Goal: Information Seeking & Learning: Understand process/instructions

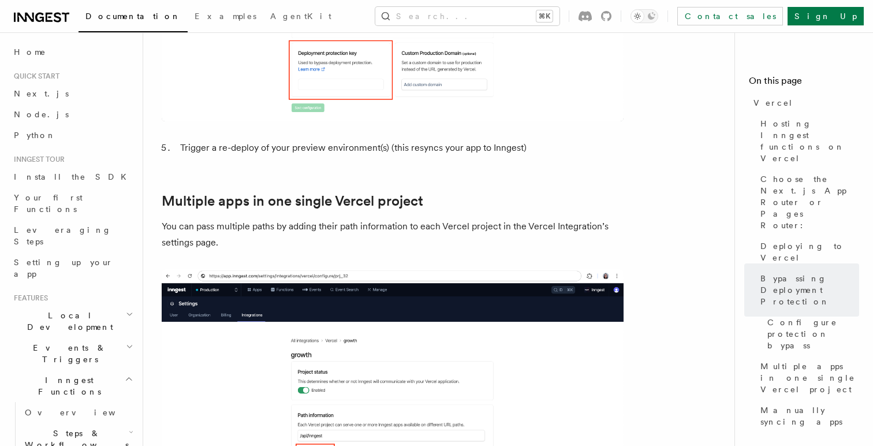
scroll to position [555, 0]
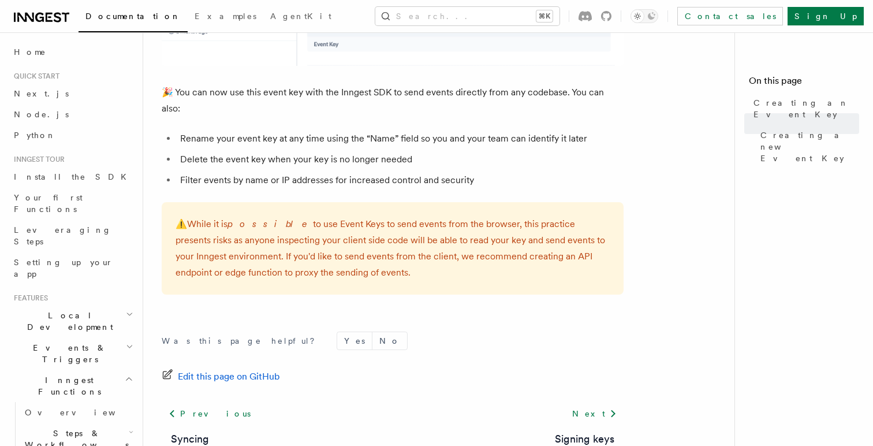
scroll to position [795, 0]
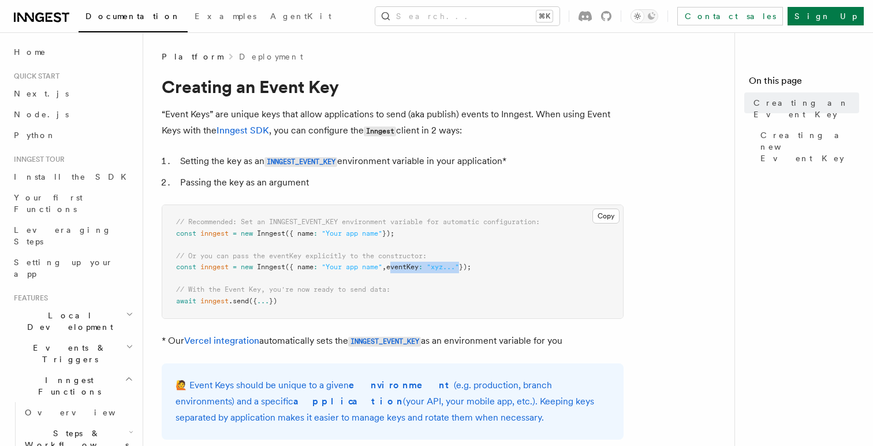
drag, startPoint x: 397, startPoint y: 267, endPoint x: 470, endPoint y: 267, distance: 73.3
click at [470, 267] on span "const inngest = new Inngest ({ name : "Your app name" , eventKey : "xyz..." });" at bounding box center [323, 267] width 295 height 8
click at [395, 308] on pre "// Recommended: Set an INNGEST_EVENT_KEY environment variable for automatic con…" at bounding box center [392, 261] width 461 height 113
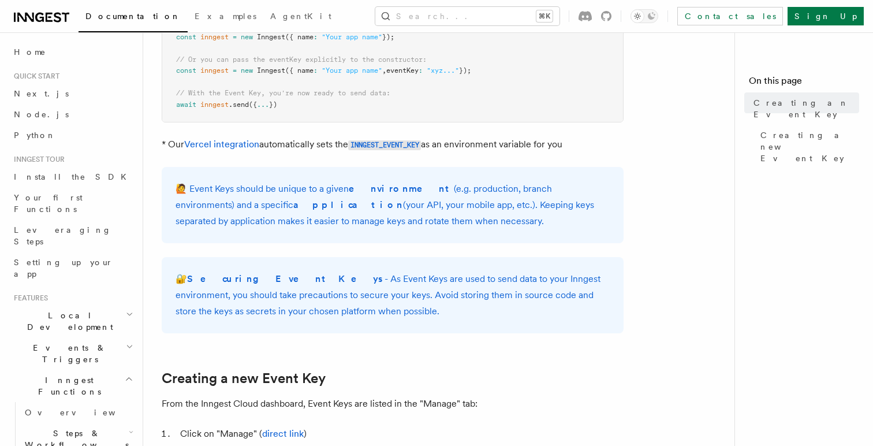
scroll to position [197, 0]
drag, startPoint x: 436, startPoint y: 229, endPoint x: 170, endPoint y: 178, distance: 271.4
click at [170, 178] on div "🙋 Event Keys should be unique to a given environment (e.g. production, branch e…" at bounding box center [393, 204] width 462 height 76
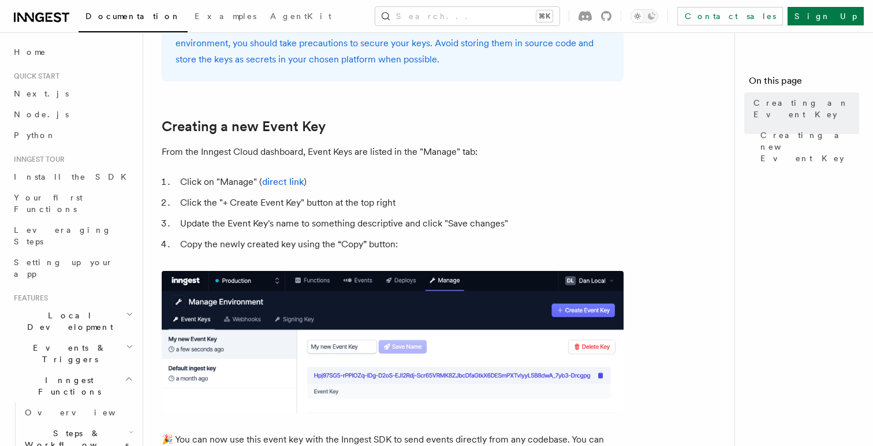
scroll to position [478, 0]
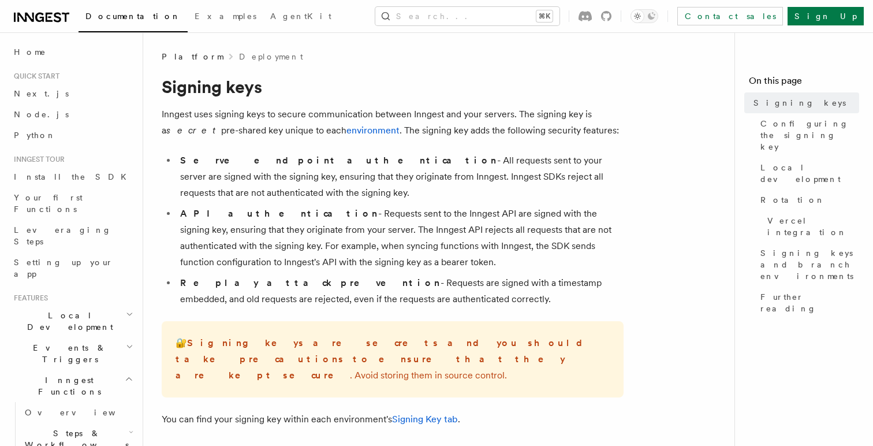
click at [386, 305] on li "Replay attack prevention - Requests are signed with a timestamp embedded, and o…" at bounding box center [400, 291] width 447 height 32
drag, startPoint x: 377, startPoint y: 291, endPoint x: 349, endPoint y: 243, distance: 55.8
click at [349, 243] on ul "Serve endpoint authentication - All requests sent to your server are signed wit…" at bounding box center [393, 229] width 462 height 155
click at [349, 243] on li "API authentication - Requests sent to the Inngest API are signed with the signi…" at bounding box center [400, 237] width 447 height 65
click at [802, 215] on span "Vercel integration" at bounding box center [813, 226] width 92 height 23
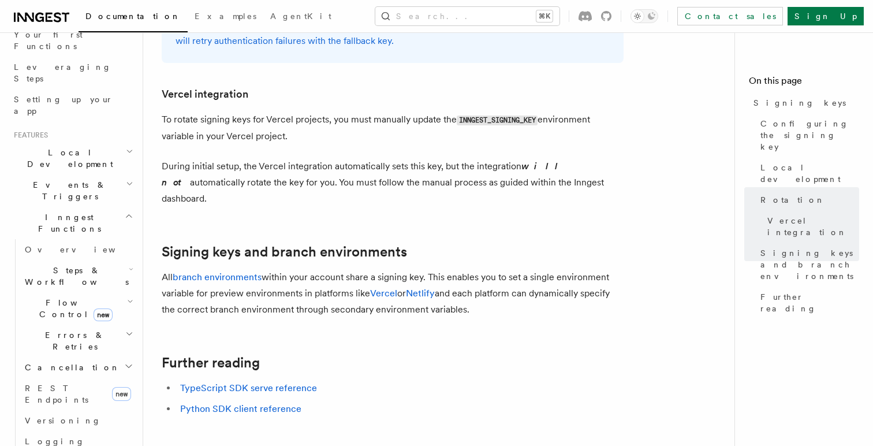
scroll to position [170, 0]
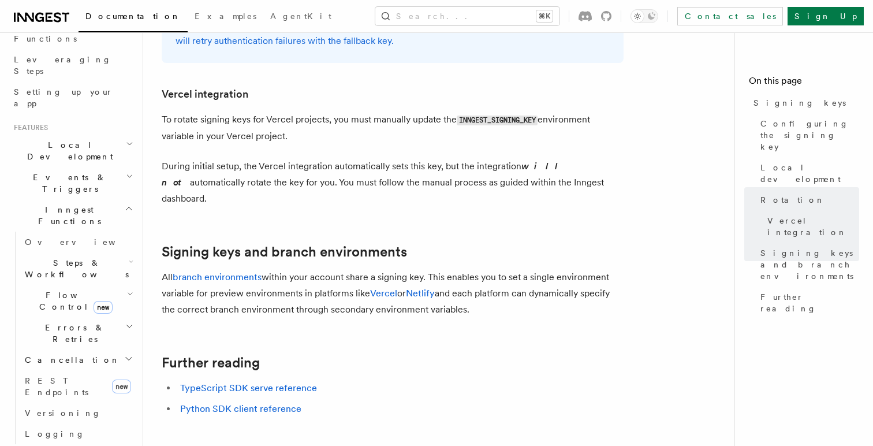
click at [35, 15] on icon at bounding box center [41, 17] width 55 height 14
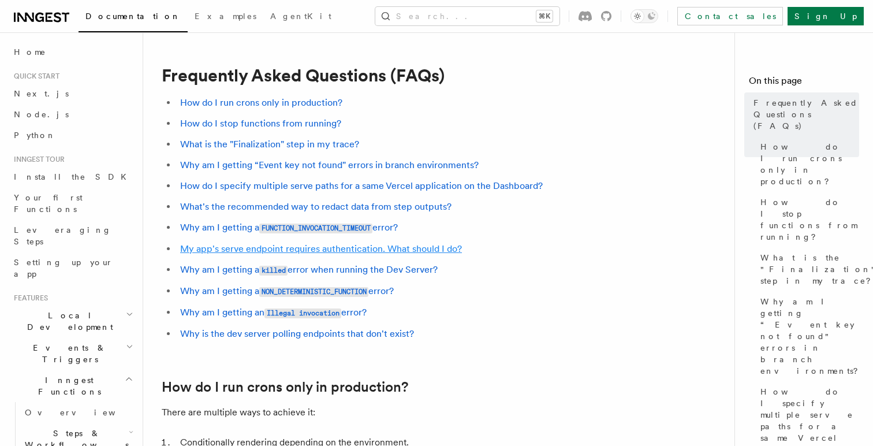
click at [281, 253] on link "My app's serve endpoint requires authentication. What should I do?" at bounding box center [321, 248] width 282 height 11
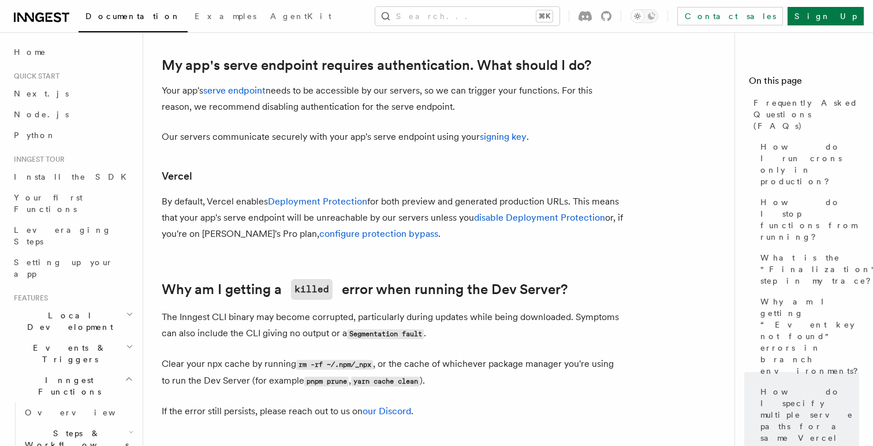
scroll to position [1351, 0]
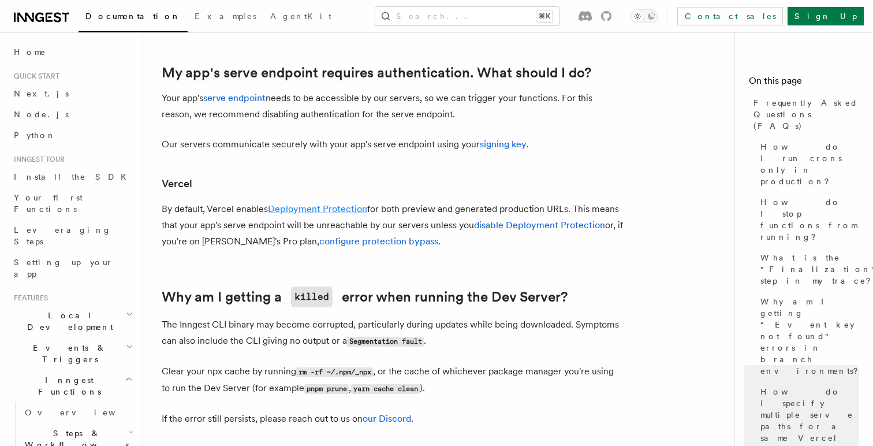
click at [304, 212] on link "Deployment Protection" at bounding box center [317, 208] width 99 height 11
